Goal: Task Accomplishment & Management: Manage account settings

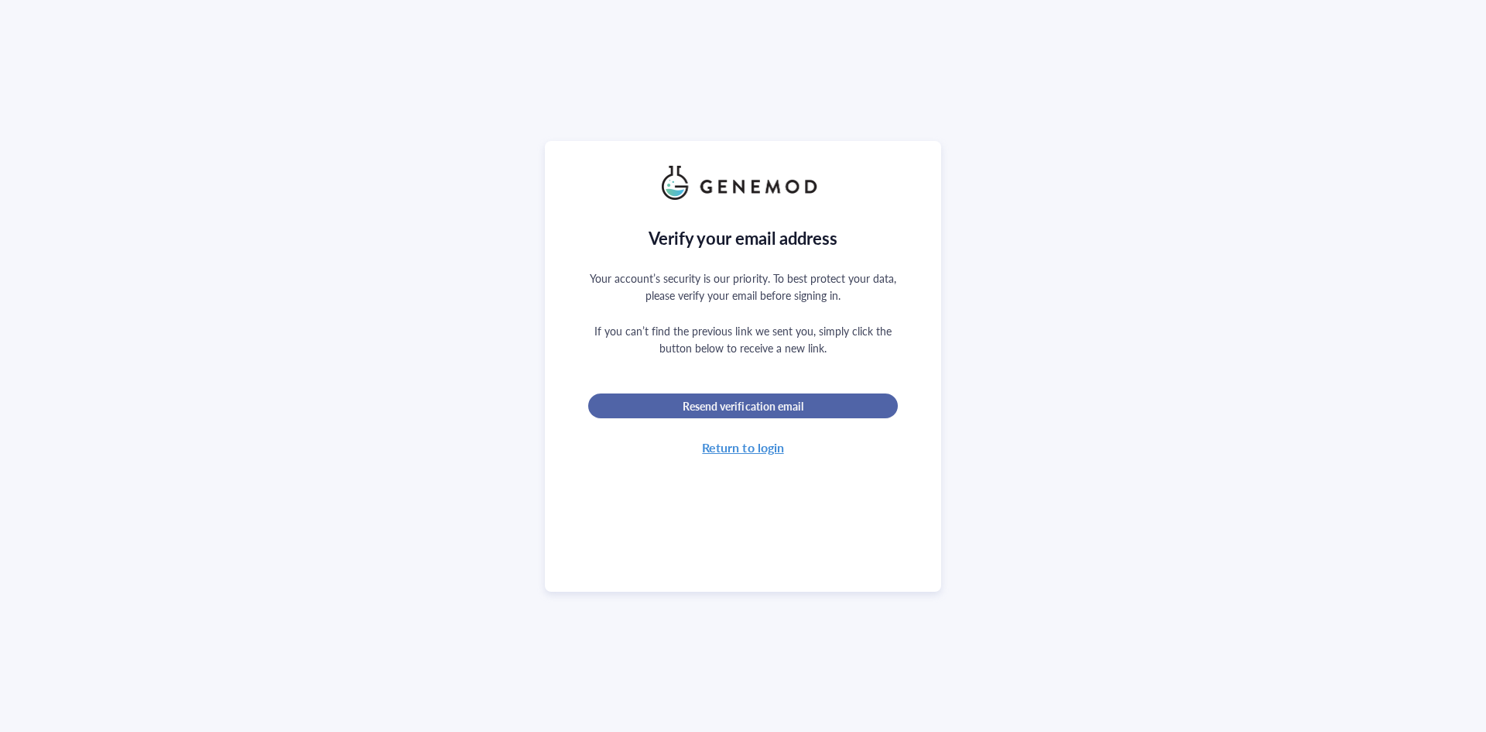
click at [749, 407] on span "Resend verification email" at bounding box center [743, 406] width 120 height 14
click at [1442, 92] on div "Verify your email address Your account’s security is our priority. To best prot…" at bounding box center [743, 366] width 1486 height 732
click at [766, 448] on div "Return to login" at bounding box center [742, 448] width 81 height 22
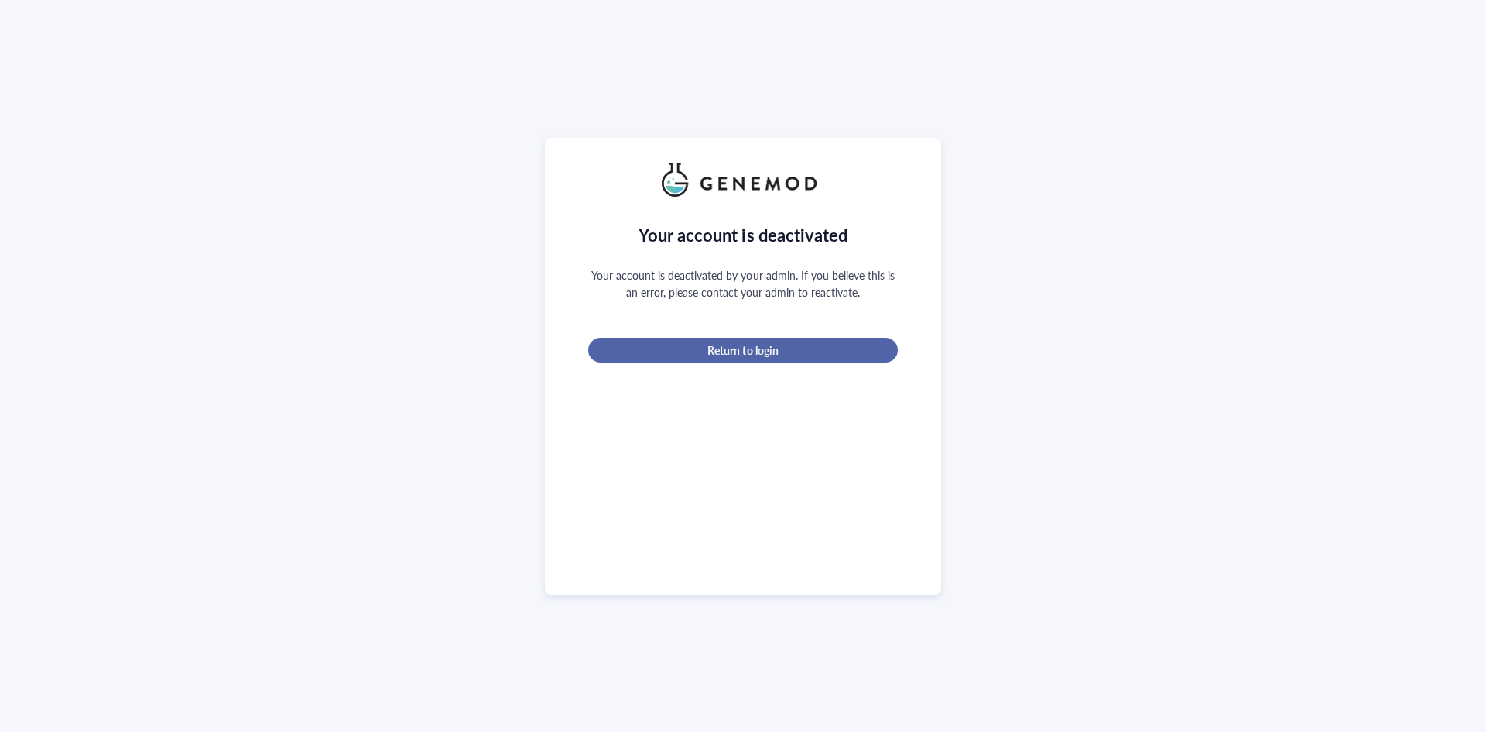
click at [763, 347] on span "Return to login" at bounding box center [743, 350] width 70 height 14
click at [754, 353] on span "Return to login" at bounding box center [743, 350] width 70 height 14
click at [1445, 84] on div "Your account is deactivated Your account is deactivated by your admin. If you b…" at bounding box center [743, 366] width 1486 height 732
click at [787, 221] on div "Your account is deactivated" at bounding box center [743, 234] width 209 height 26
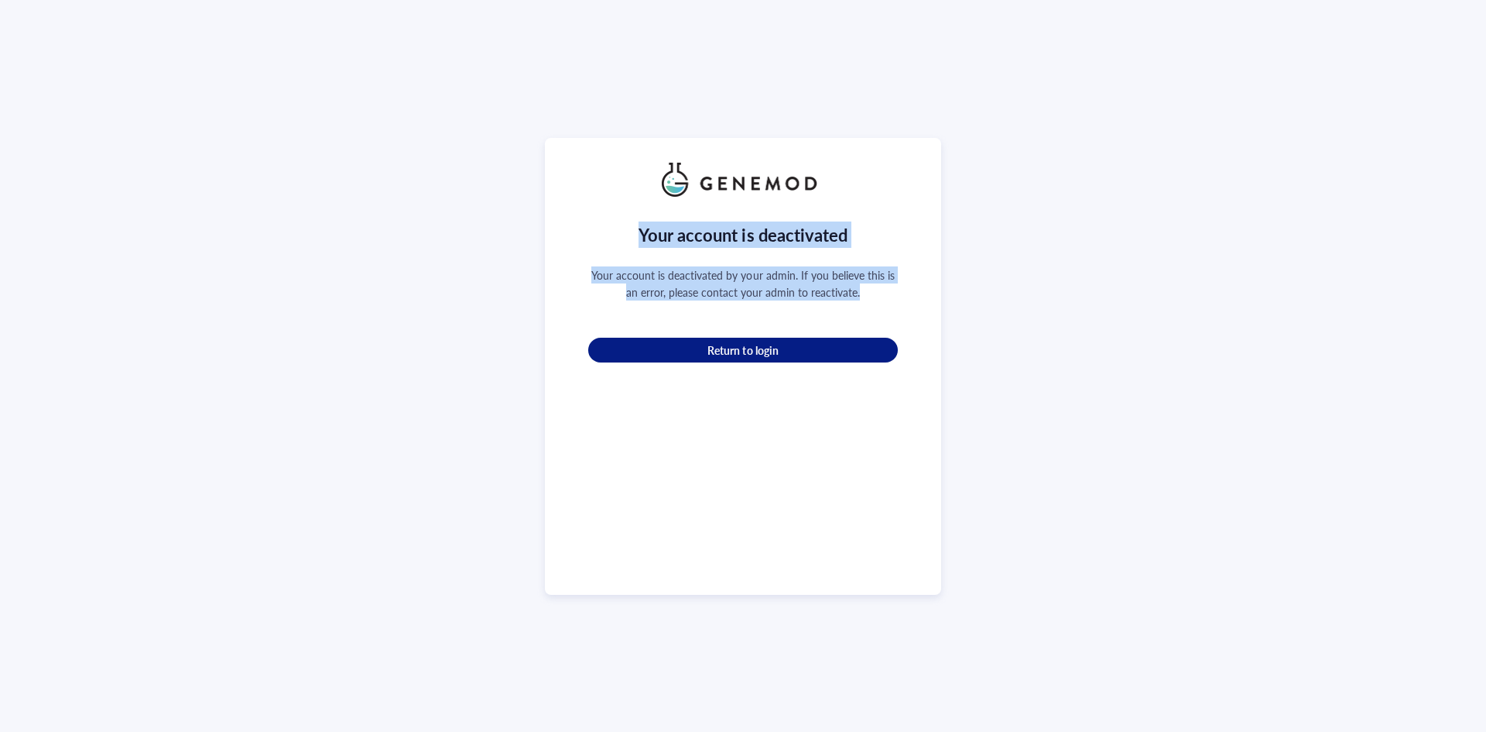
drag, startPoint x: 638, startPoint y: 235, endPoint x: 883, endPoint y: 297, distance: 252.3
click at [883, 297] on div "Your account is deactivated Your account is deactivated by your admin. If you b…" at bounding box center [743, 391] width 310 height 389
copy div "Your account is deactivated Your account is deactivated by your admin. If you b…"
